Goal: Navigation & Orientation: Go to known website

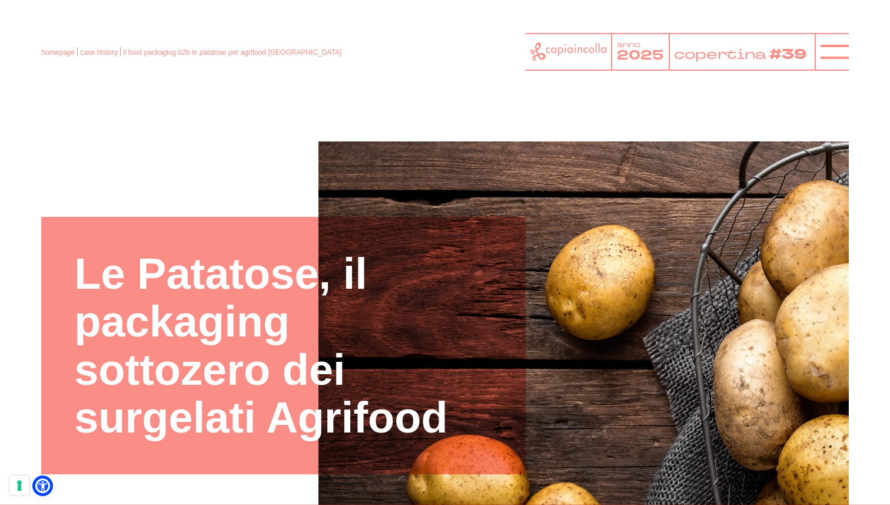
click at [62, 47] on li "homepage" at bounding box center [59, 51] width 37 height 9
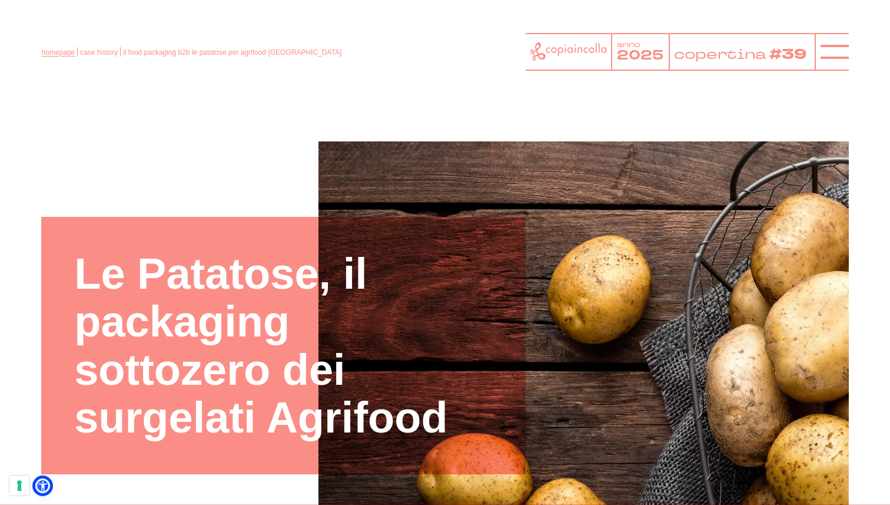
click at [62, 54] on link "homepage" at bounding box center [58, 52] width 34 height 8
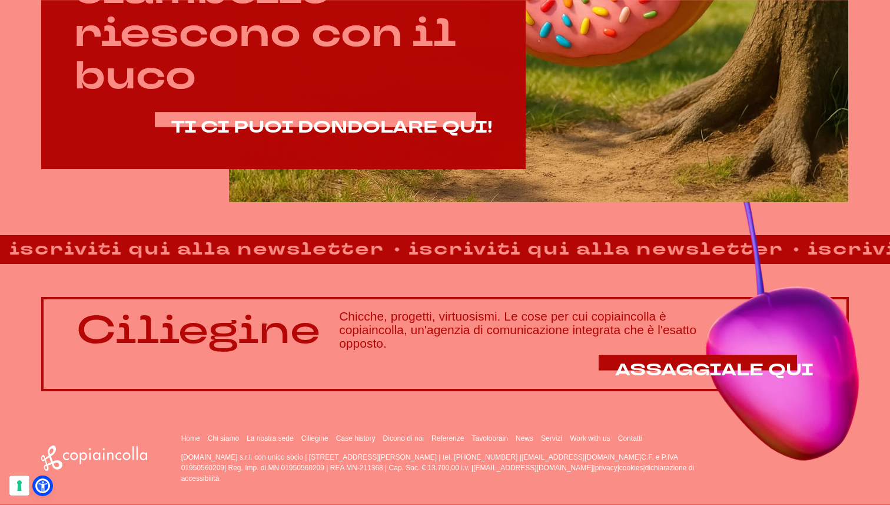
scroll to position [735, 0]
